Goal: Transaction & Acquisition: Purchase product/service

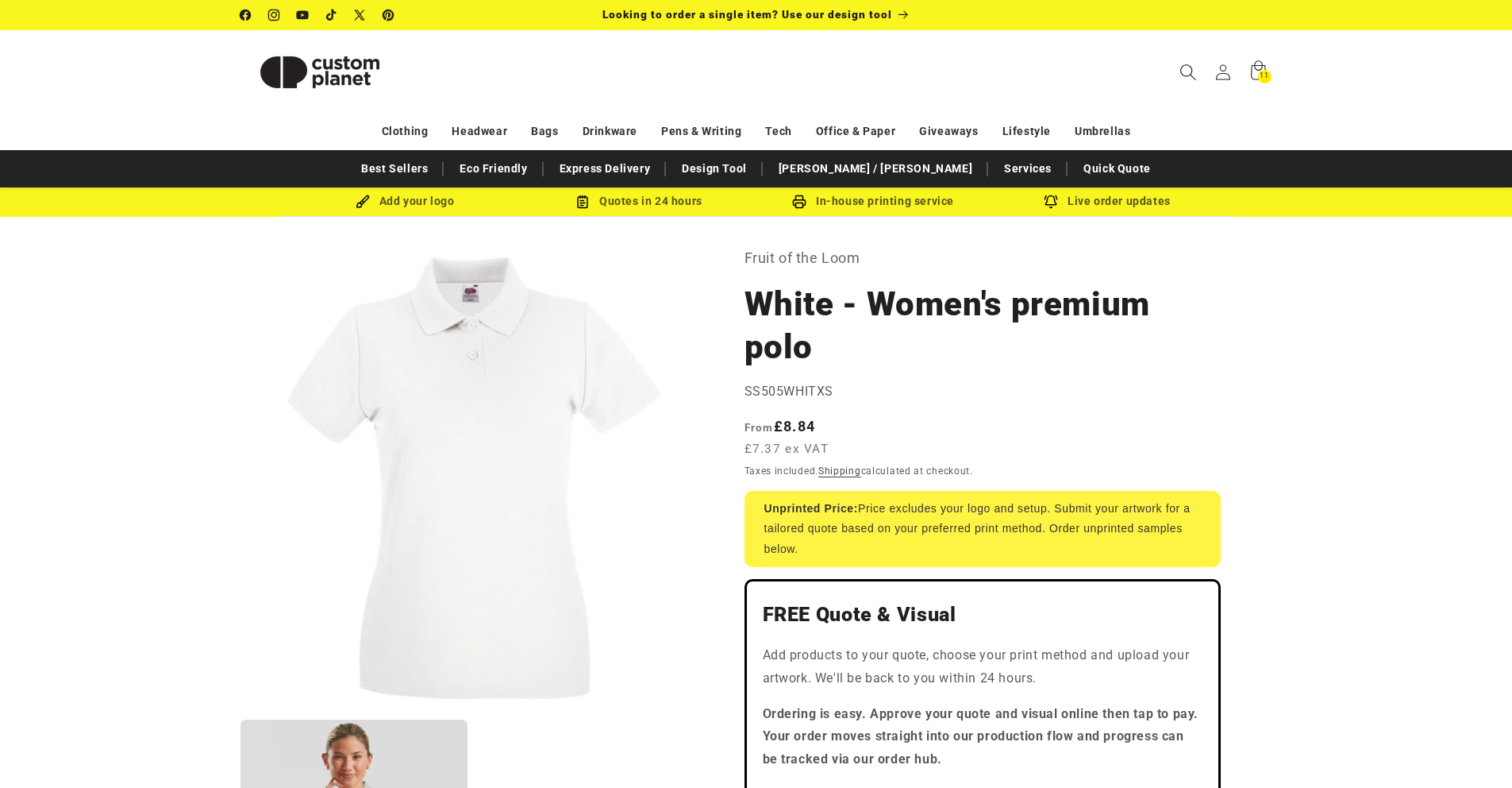
click at [1180, 70] on icon "Search" at bounding box center [1188, 72] width 17 height 17
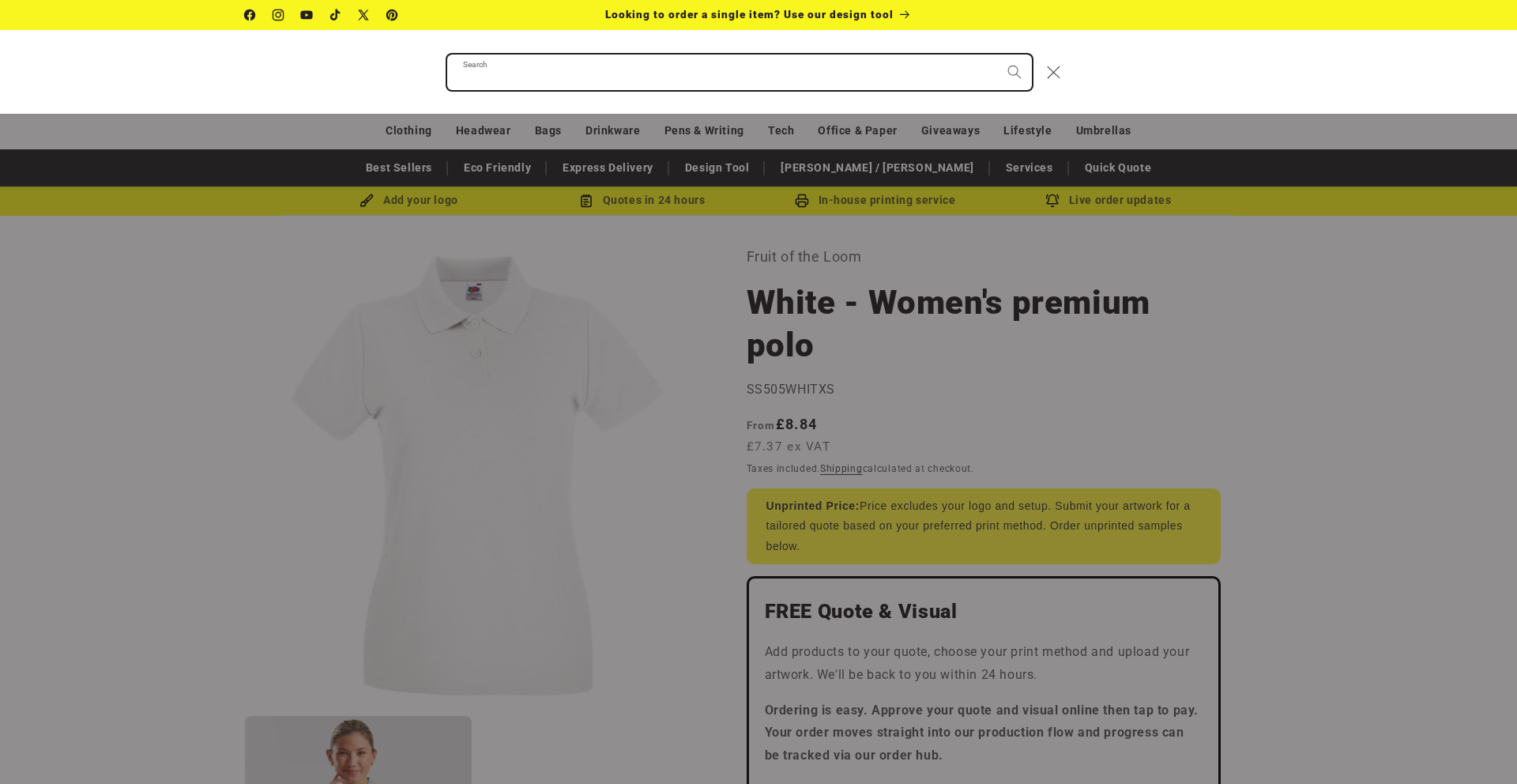
paste input "**********"
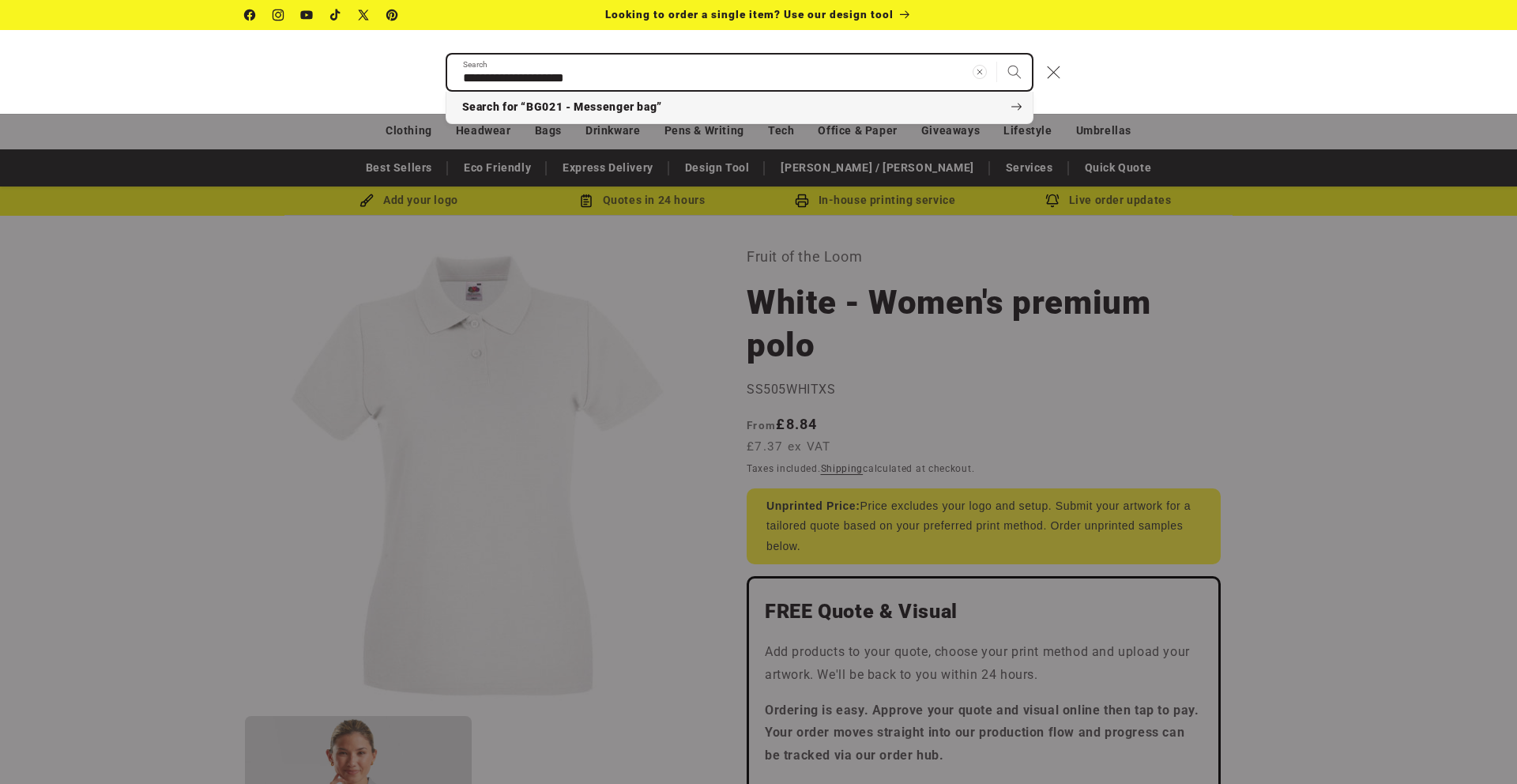
type input "**********"
click at [997, 54] on button "Search" at bounding box center [1014, 72] width 35 height 35
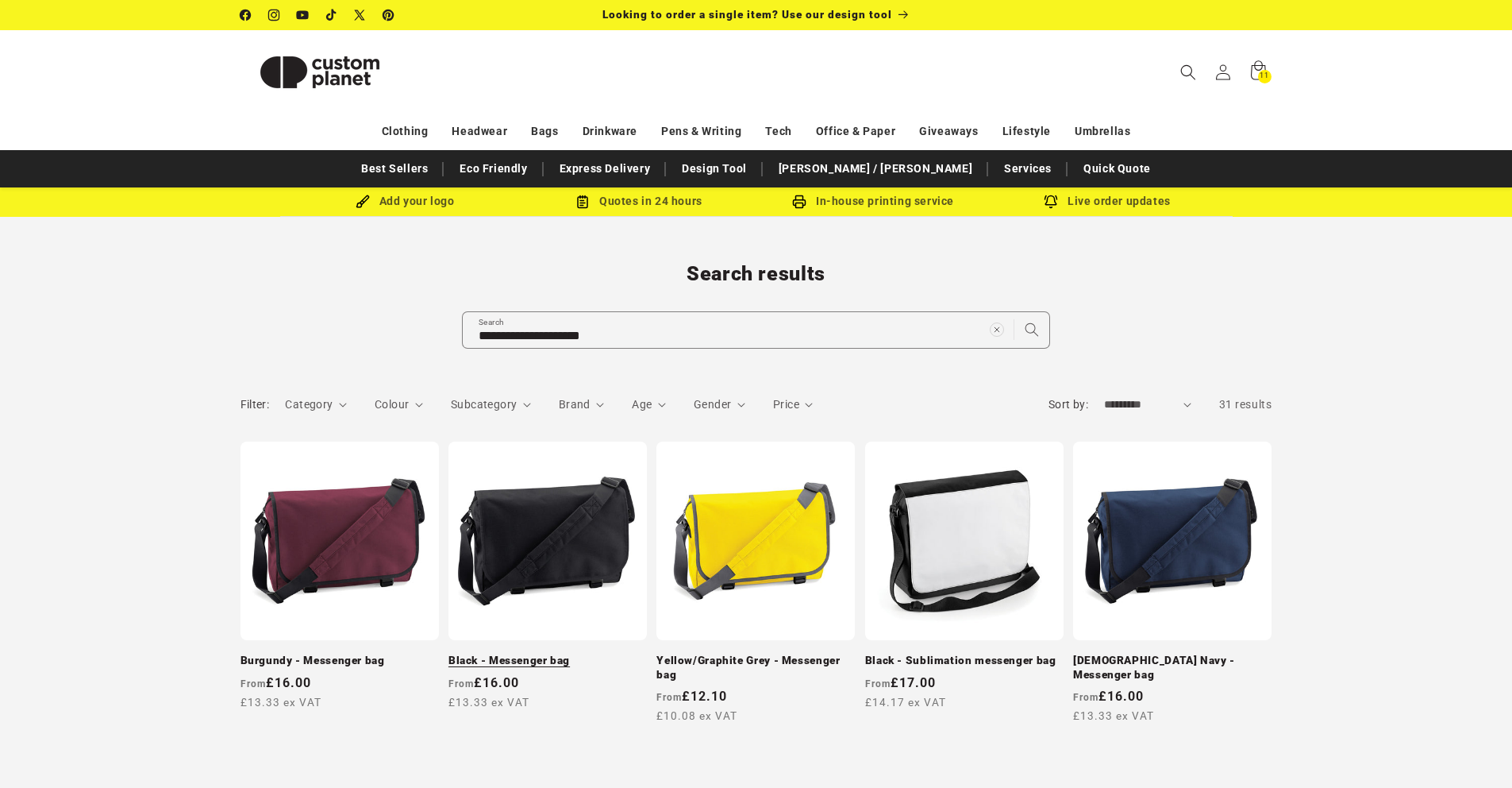
click at [542, 654] on link "Black - Messenger bag" at bounding box center [547, 660] width 198 height 14
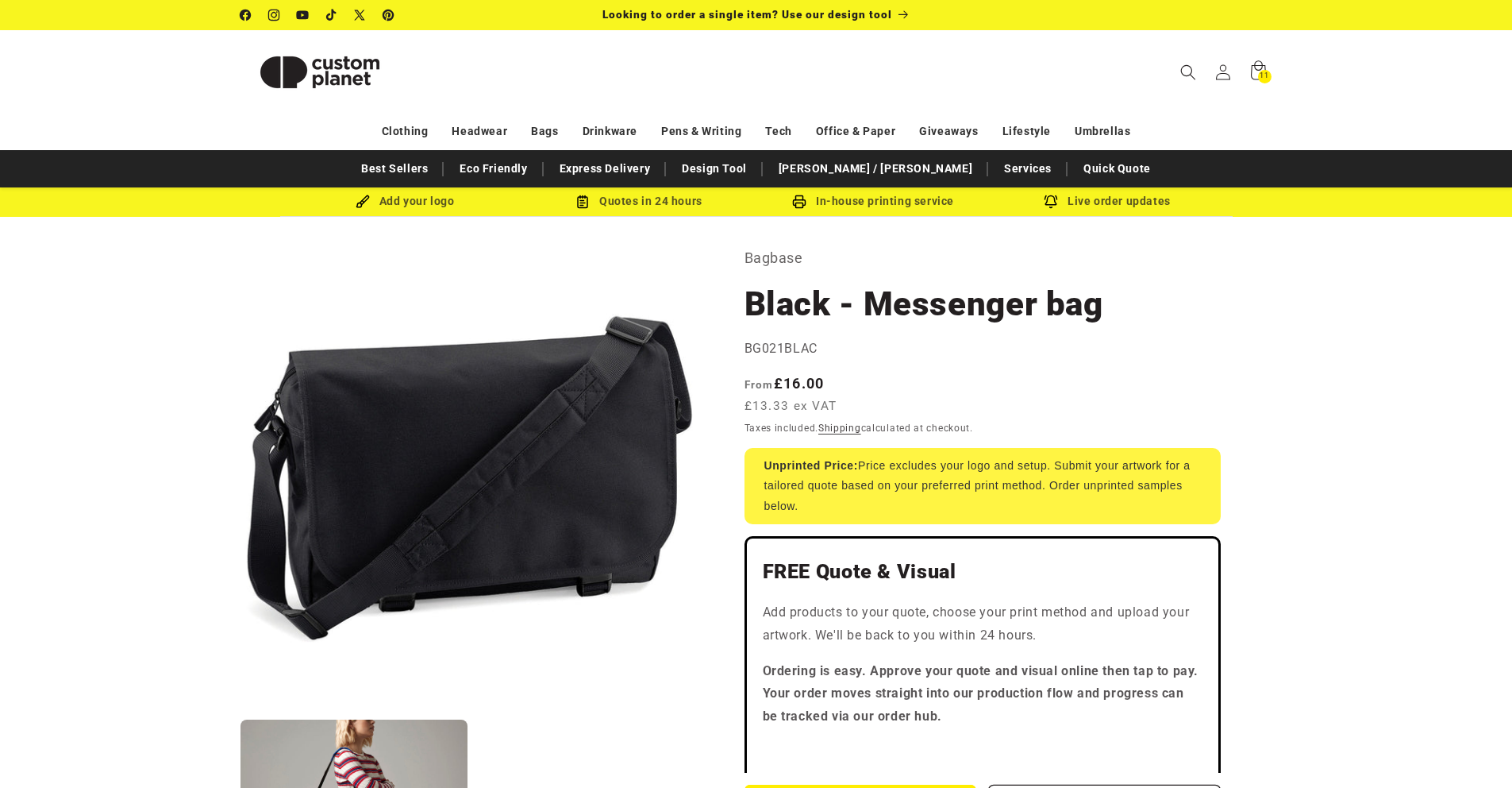
click at [763, 345] on span "BG021BLAC" at bounding box center [781, 348] width 73 height 15
copy span "BG021BLAC"
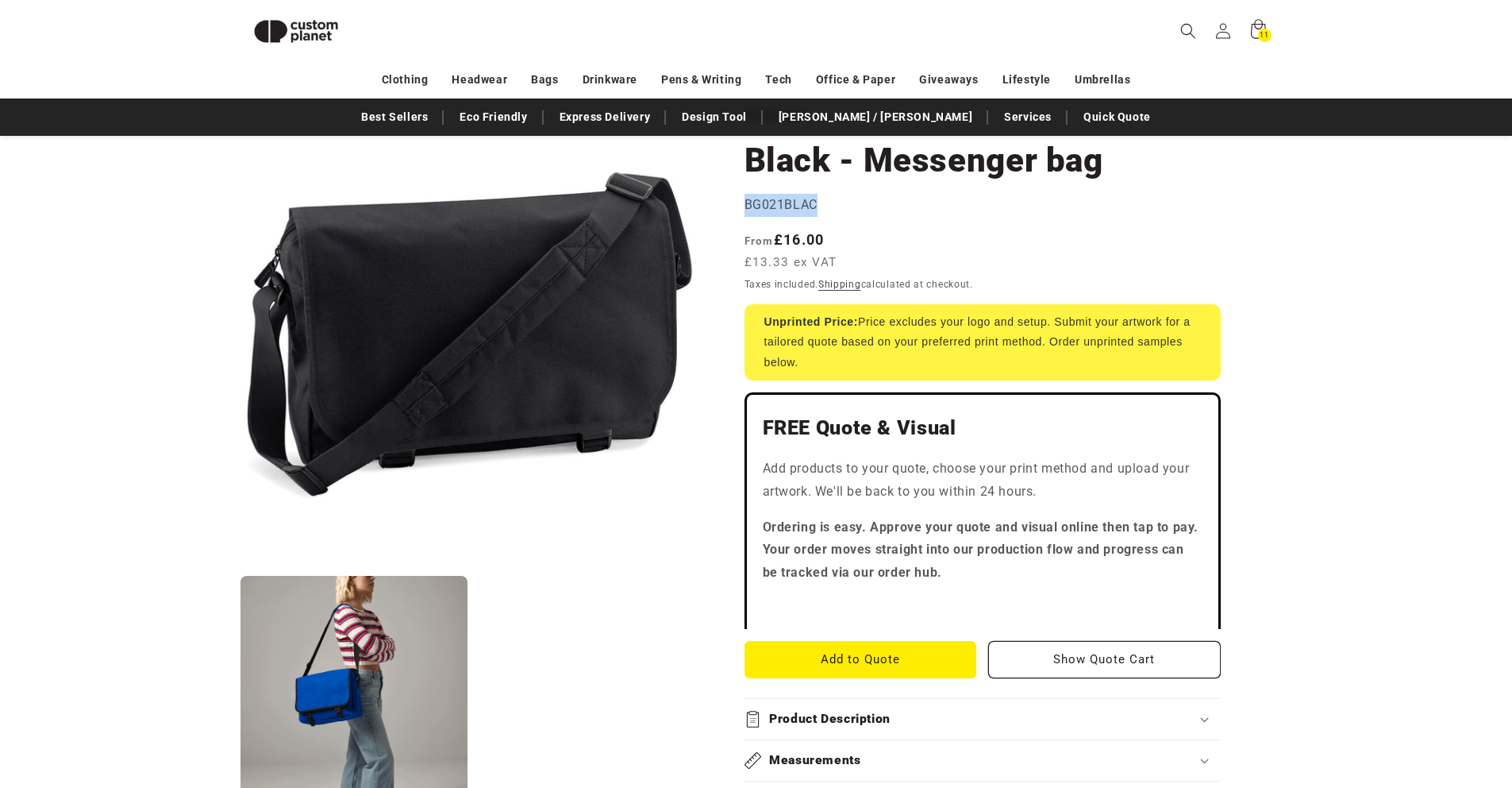
scroll to position [45, 0]
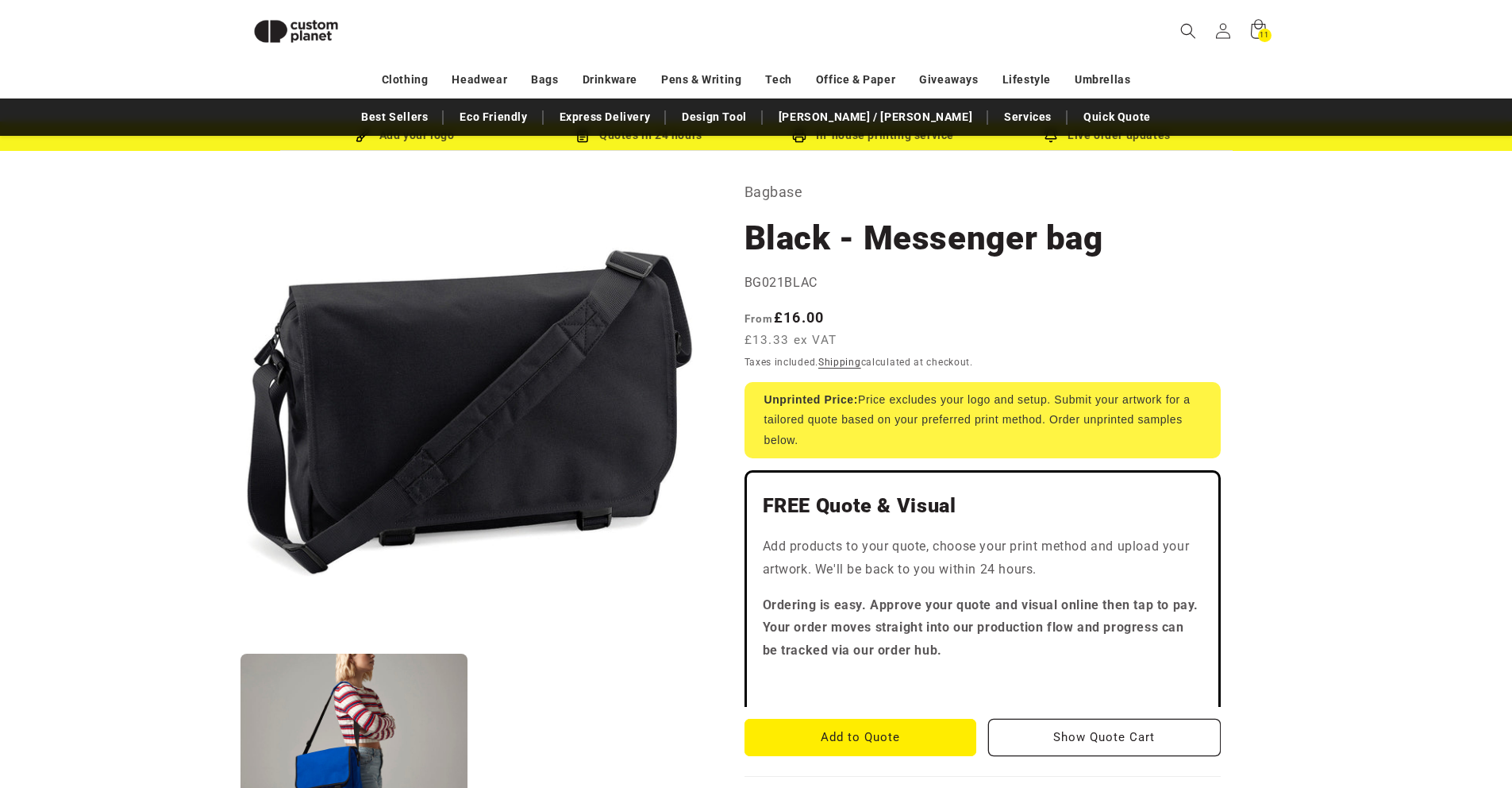
click at [754, 341] on span "£13.33 ex VAT" at bounding box center [791, 340] width 93 height 18
drag, startPoint x: 754, startPoint y: 341, endPoint x: 830, endPoint y: 343, distance: 76.0
click at [830, 343] on span "£13.33 ex VAT" at bounding box center [791, 340] width 93 height 18
click at [818, 309] on strong "From £16.00" at bounding box center [784, 317] width 80 height 17
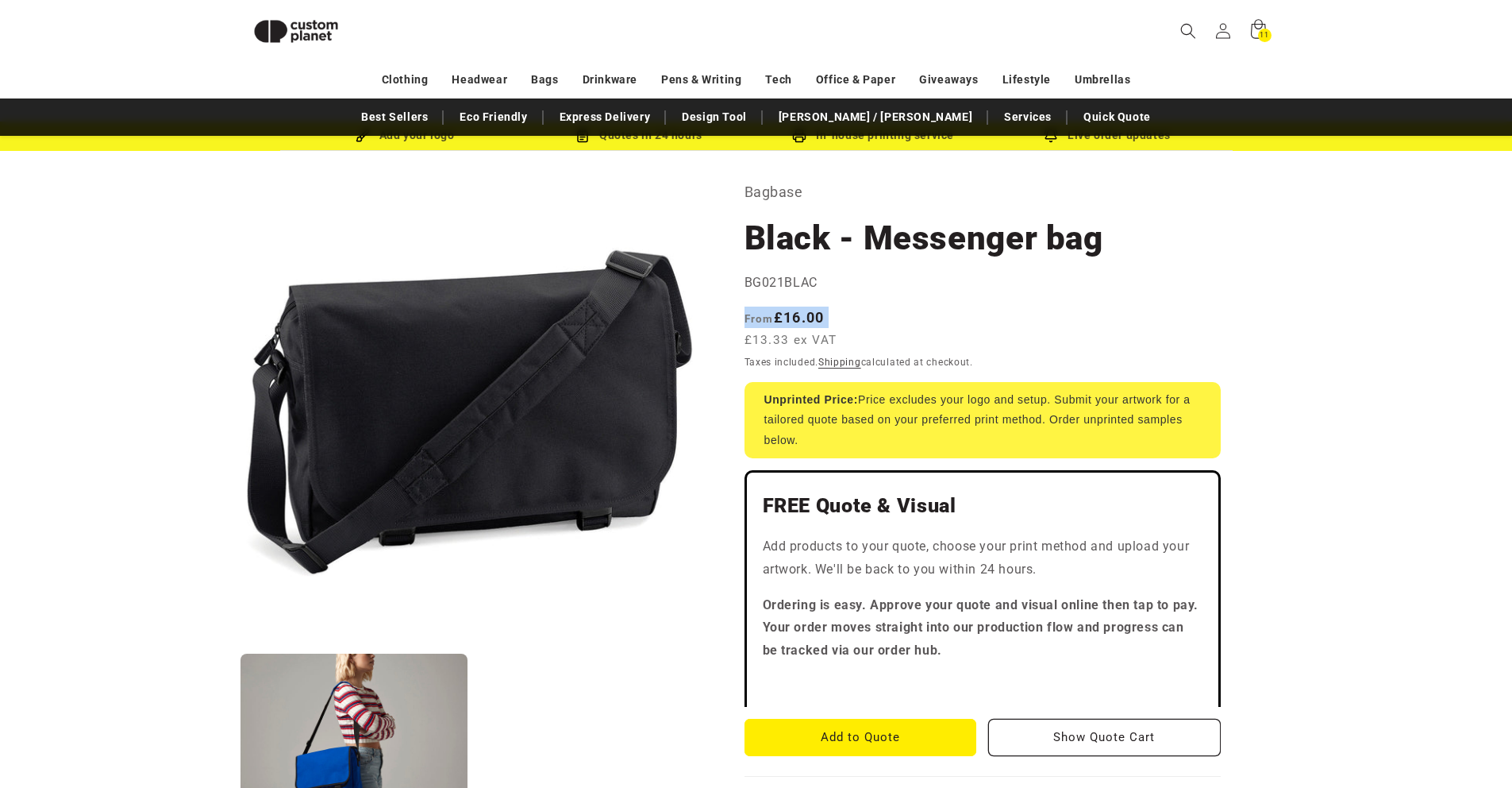
click at [818, 309] on strong "From £16.00" at bounding box center [784, 317] width 80 height 17
